Goal: Transaction & Acquisition: Purchase product/service

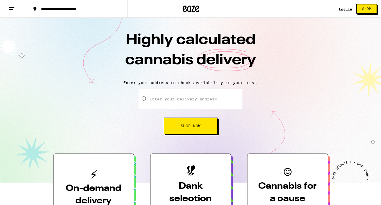
click at [349, 7] on link "Log In" at bounding box center [344, 9] width 13 height 4
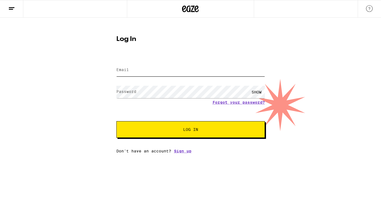
type input "[EMAIL_ADDRESS][DOMAIN_NAME]"
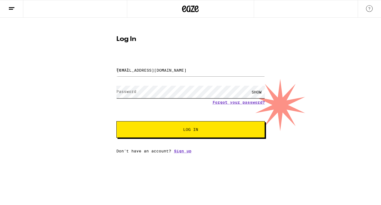
click at [190, 130] on button "Log In" at bounding box center [190, 129] width 148 height 17
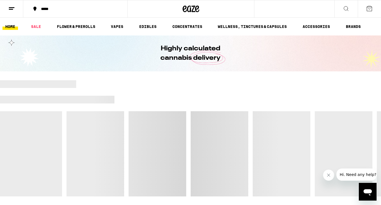
click at [49, 11] on div "*****" at bounding box center [78, 9] width 81 height 4
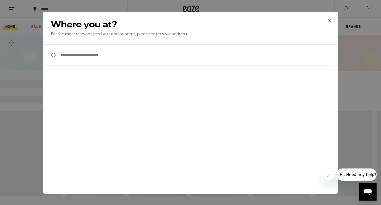
click at [81, 55] on input "**********" at bounding box center [190, 55] width 294 height 21
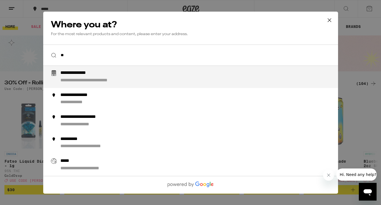
type input "*"
click at [74, 80] on div "**********" at bounding box center [93, 80] width 66 height 6
type input "**********"
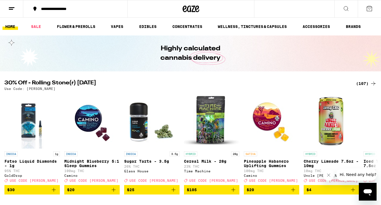
click at [371, 82] on icon at bounding box center [372, 83] width 7 height 7
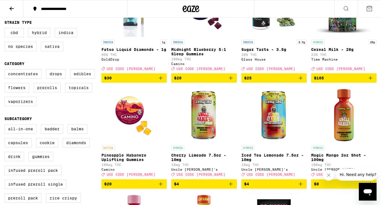
scroll to position [116, 0]
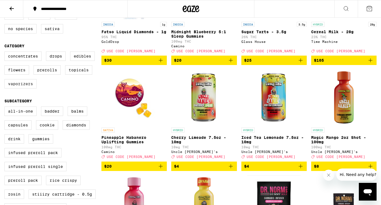
click at [27, 87] on label "Vaporizers" at bounding box center [20, 83] width 32 height 9
click at [6, 53] on input "Vaporizers" at bounding box center [6, 52] width 0 height 0
checkbox input "true"
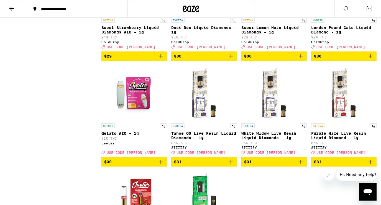
scroll to position [868, 0]
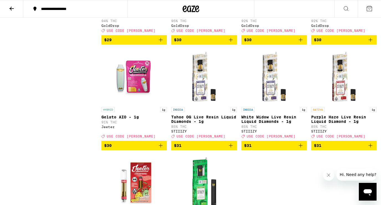
click at [164, 149] on icon "Add to bag" at bounding box center [160, 145] width 7 height 7
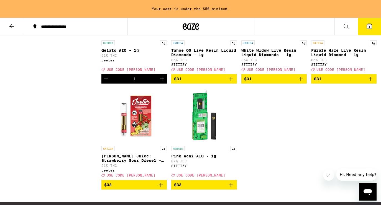
scroll to position [912, 0]
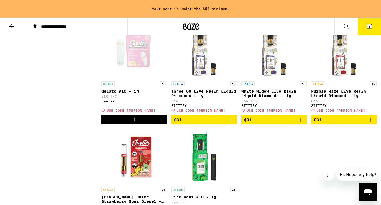
click at [162, 122] on icon "Increment" at bounding box center [162, 120] width 4 height 4
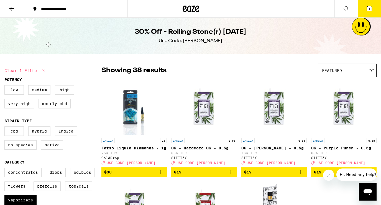
scroll to position [0, 0]
click at [12, 14] on button at bounding box center [11, 8] width 23 height 17
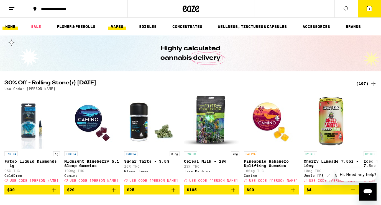
click at [121, 26] on link "VAPES" at bounding box center [117, 26] width 18 height 7
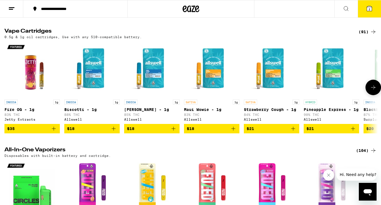
scroll to position [296, 0]
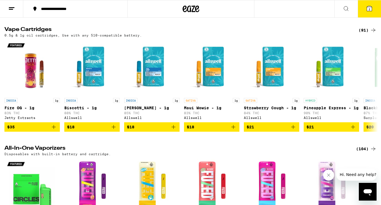
click at [364, 152] on div "(104)" at bounding box center [366, 149] width 20 height 7
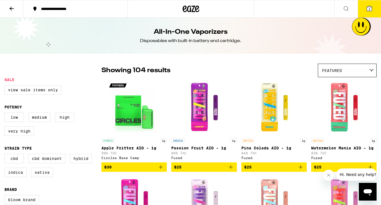
click at [16, 3] on button at bounding box center [11, 8] width 23 height 17
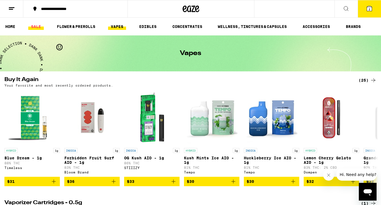
click at [35, 27] on link "SALE" at bounding box center [35, 26] width 15 height 7
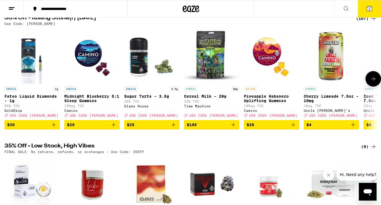
scroll to position [45, 0]
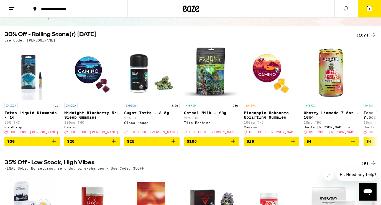
click at [366, 38] on div "(107)" at bounding box center [366, 35] width 20 height 7
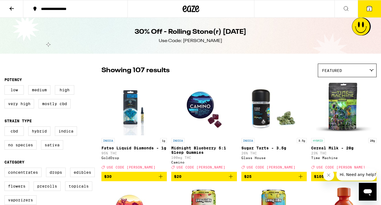
click at [13, 5] on button at bounding box center [11, 8] width 23 height 17
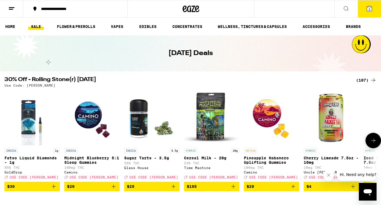
scroll to position [11, 0]
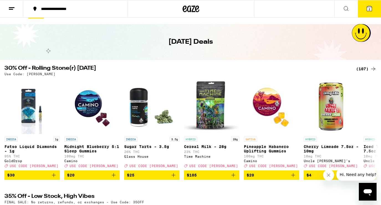
click at [368, 70] on div "(107)" at bounding box center [366, 69] width 20 height 7
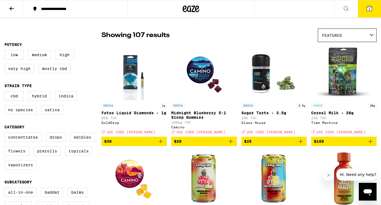
scroll to position [37, 0]
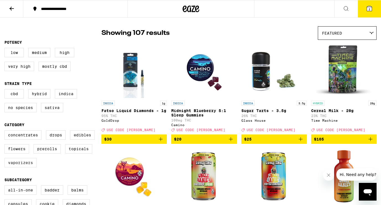
click at [19, 167] on label "Vaporizers" at bounding box center [20, 162] width 32 height 9
click at [6, 131] on input "Vaporizers" at bounding box center [6, 131] width 0 height 0
checkbox input "true"
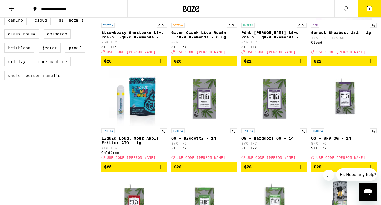
scroll to position [406, 0]
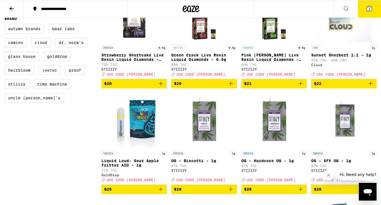
click at [48, 75] on label "Jeeter" at bounding box center [49, 70] width 22 height 9
click at [6, 25] on input "Jeeter" at bounding box center [6, 25] width 0 height 0
checkbox input "true"
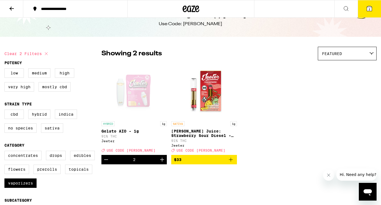
scroll to position [16, 0]
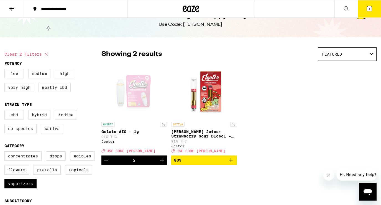
click at [369, 14] on button "2" at bounding box center [368, 8] width 23 height 17
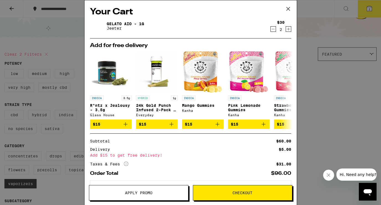
click at [290, 9] on icon at bounding box center [288, 9] width 8 height 8
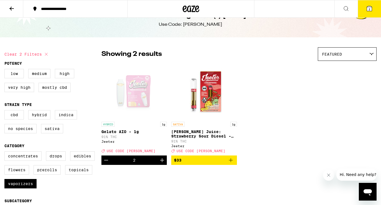
click at [164, 163] on icon "Increment" at bounding box center [162, 160] width 7 height 7
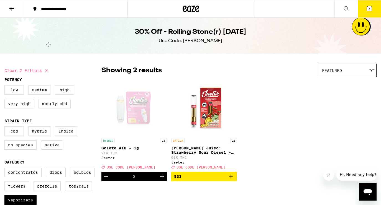
click at [366, 9] on icon at bounding box center [368, 8] width 5 height 5
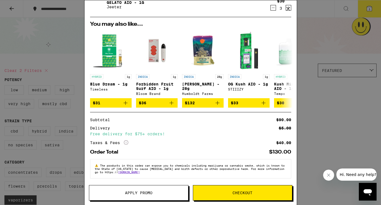
scroll to position [25, 0]
click at [288, 8] on icon at bounding box center [288, 9] width 8 height 8
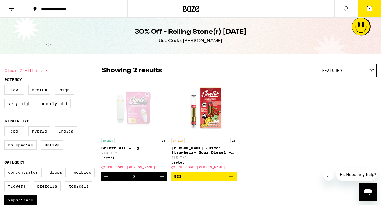
click at [11, 4] on button at bounding box center [11, 8] width 23 height 17
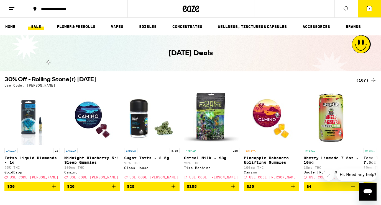
click at [11, 9] on line at bounding box center [11, 9] width 4 height 0
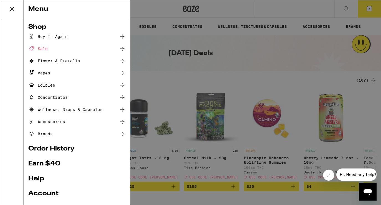
click at [41, 35] on div "Buy It Again" at bounding box center [47, 36] width 39 height 7
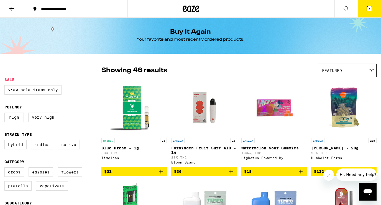
click at [7, 9] on button at bounding box center [11, 8] width 23 height 17
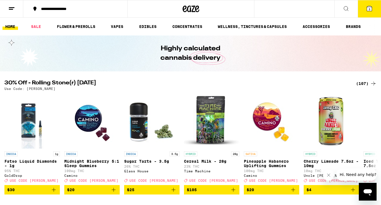
click at [8, 8] on button at bounding box center [11, 8] width 23 height 17
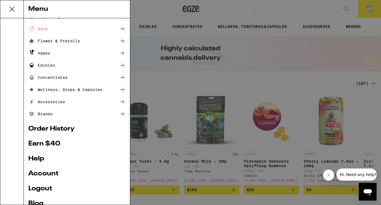
scroll to position [24, 0]
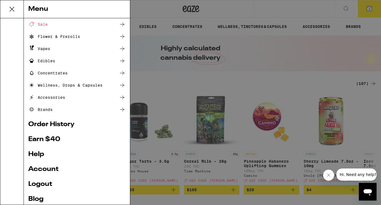
click at [43, 122] on link "Order History" at bounding box center [76, 124] width 97 height 7
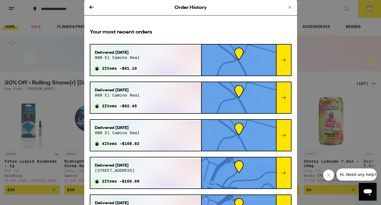
drag, startPoint x: 287, startPoint y: 8, endPoint x: 189, endPoint y: 76, distance: 119.2
click at [189, 77] on div "Order History Your most recent orders Delivered [DATE] 988 el camino real 2 Ite…" at bounding box center [190, 102] width 213 height 205
click at [88, 8] on icon at bounding box center [91, 7] width 7 height 7
click at [92, 7] on icon at bounding box center [91, 7] width 4 height 4
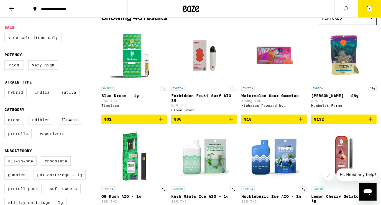
scroll to position [30, 0]
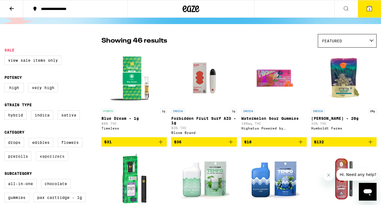
click at [54, 161] on label "Vaporizers" at bounding box center [52, 156] width 32 height 9
click at [6, 139] on input "Vaporizers" at bounding box center [6, 139] width 0 height 0
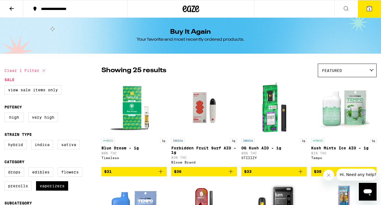
click at [44, 72] on icon at bounding box center [43, 70] width 7 height 7
checkbox input "false"
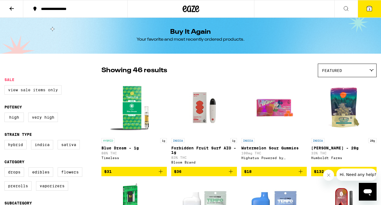
click at [46, 88] on label "View Sale Items Only" at bounding box center [32, 89] width 57 height 9
click at [6, 86] on input "View Sale Items Only" at bounding box center [6, 86] width 0 height 0
checkbox input "true"
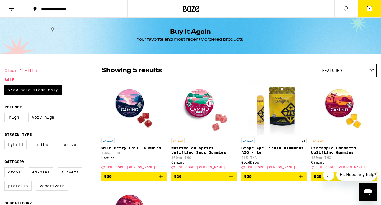
scroll to position [57, 0]
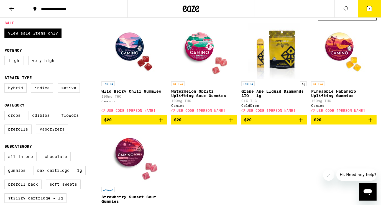
click at [47, 132] on label "Vaporizers" at bounding box center [52, 129] width 32 height 9
click at [6, 112] on input "Vaporizers" at bounding box center [6, 112] width 0 height 0
checkbox input "true"
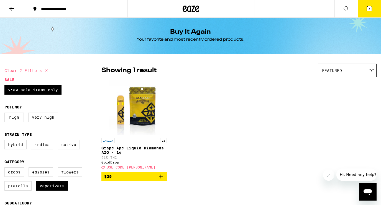
click at [8, 4] on button at bounding box center [11, 8] width 23 height 17
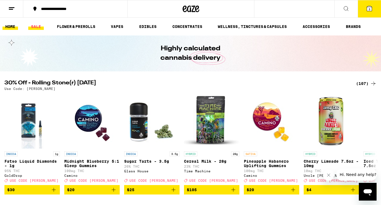
click at [40, 30] on link "SALE" at bounding box center [35, 26] width 15 height 7
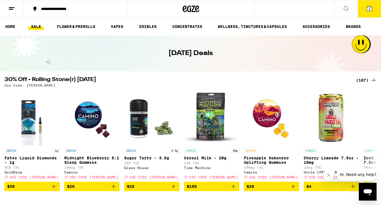
click at [366, 80] on div "(107)" at bounding box center [366, 80] width 20 height 7
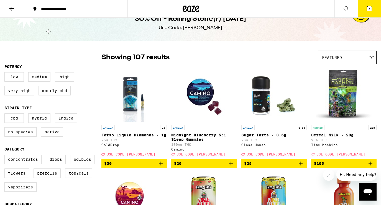
scroll to position [13, 0]
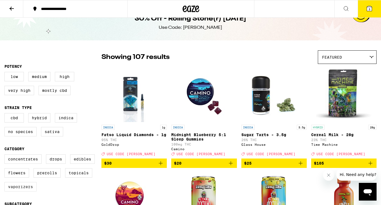
click at [22, 188] on label "Vaporizers" at bounding box center [20, 186] width 32 height 9
click at [6, 156] on input "Vaporizers" at bounding box center [6, 155] width 0 height 0
checkbox input "true"
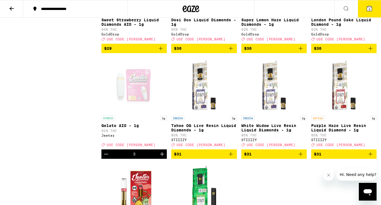
scroll to position [912, 0]
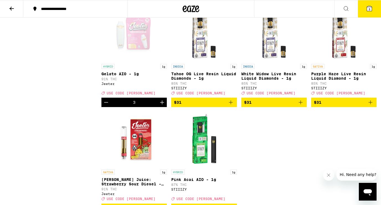
click at [108, 106] on icon "Decrement" at bounding box center [106, 102] width 7 height 7
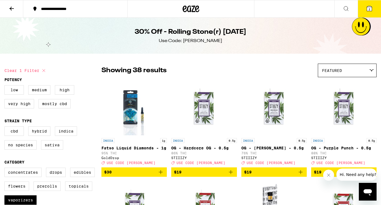
scroll to position [0, 0]
click at [368, 12] on button "2" at bounding box center [368, 8] width 23 height 17
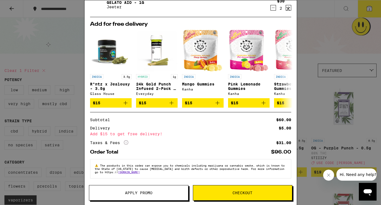
scroll to position [25, 0]
click at [153, 193] on span "Apply Promo" at bounding box center [138, 193] width 99 height 4
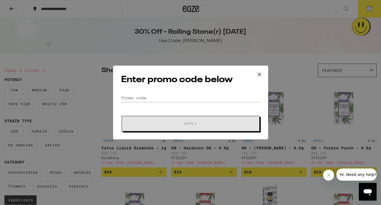
click at [188, 103] on form "Promo Code Apply" at bounding box center [190, 113] width 139 height 38
click at [186, 97] on input "Promo Code" at bounding box center [190, 98] width 139 height 8
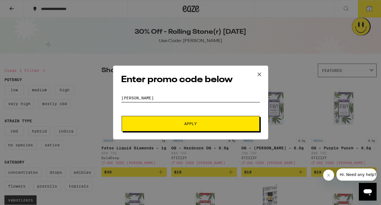
type input "[PERSON_NAME]"
click at [189, 125] on span "Apply" at bounding box center [190, 124] width 12 height 4
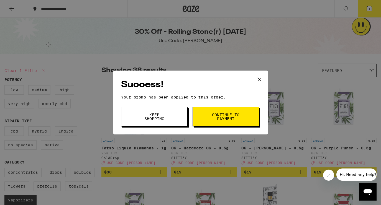
click at [205, 117] on button "Continue to payment" at bounding box center [225, 116] width 66 height 19
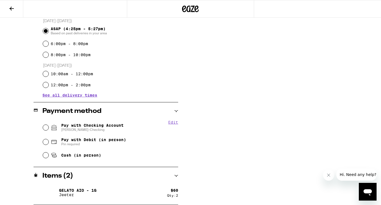
scroll to position [156, 0]
click at [62, 126] on span "Pay with Checking Account [PERSON_NAME]" at bounding box center [92, 127] width 62 height 9
click at [48, 126] on input "Pay with Checking Account [PERSON_NAME]" at bounding box center [46, 128] width 6 height 6
radio input "true"
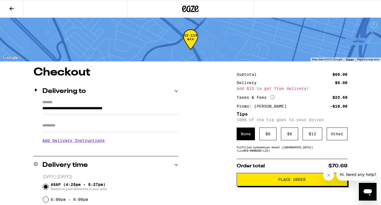
scroll to position [0, 0]
click at [284, 182] on span "Place Order" at bounding box center [291, 180] width 27 height 4
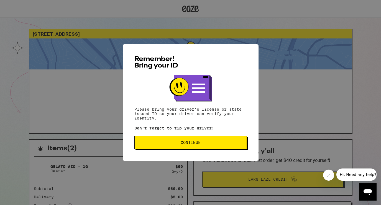
click at [238, 147] on button "Continue" at bounding box center [190, 142] width 112 height 13
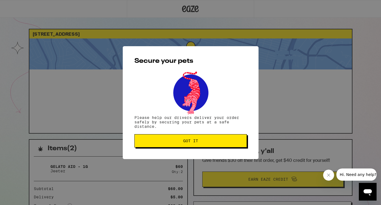
click at [238, 147] on button "Got it" at bounding box center [190, 140] width 112 height 13
